Goal: Information Seeking & Learning: Learn about a topic

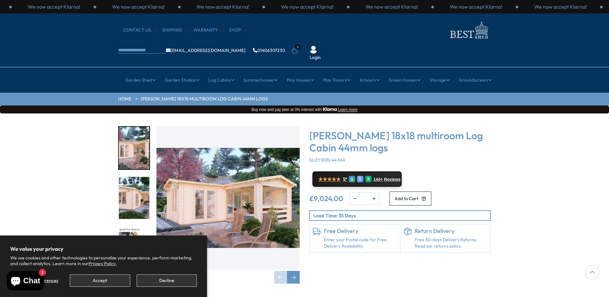
scroll to position [95, 0]
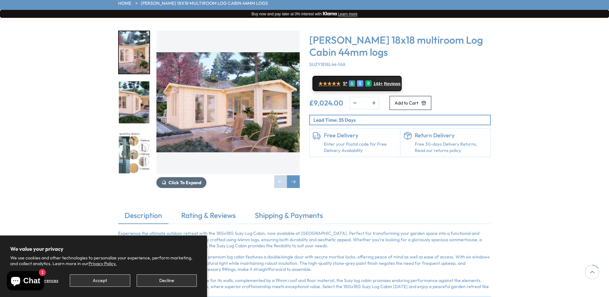
click at [167, 177] on button "Click To Expand" at bounding box center [181, 182] width 50 height 11
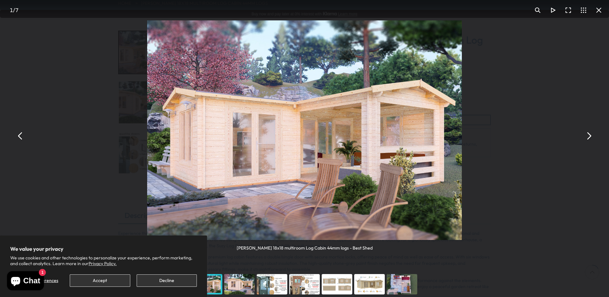
click at [594, 141] on button "You can close this modal content with the ESC key" at bounding box center [588, 135] width 15 height 15
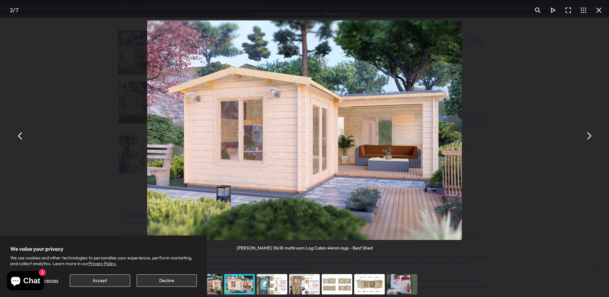
click at [586, 135] on button "You can close this modal content with the ESC key" at bounding box center [588, 135] width 15 height 15
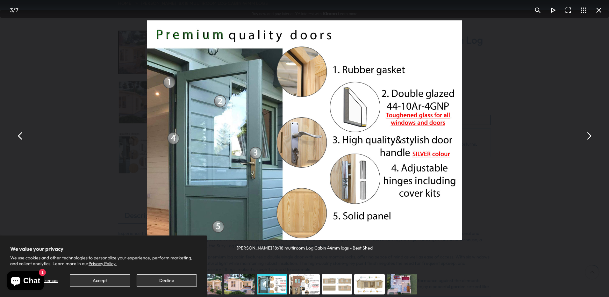
click at [592, 141] on button "You can close this modal content with the ESC key" at bounding box center [588, 135] width 15 height 15
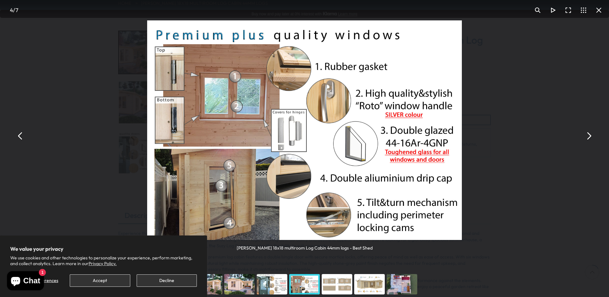
click at [592, 141] on button "You can close this modal content with the ESC key" at bounding box center [588, 135] width 15 height 15
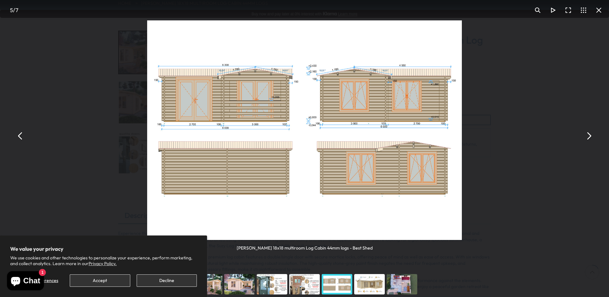
click at [592, 140] on button "You can close this modal content with the ESC key" at bounding box center [588, 135] width 15 height 15
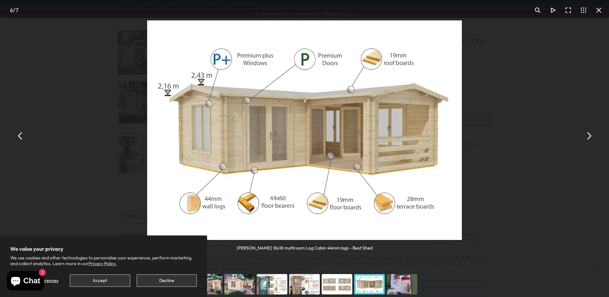
click at [588, 135] on button "You can close this modal content with the ESC key" at bounding box center [588, 135] width 15 height 15
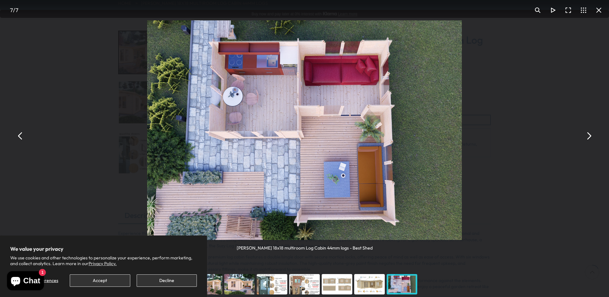
click at [597, 10] on button "You can close this modal content with the ESC key" at bounding box center [598, 10] width 15 height 15
